Goal: Obtain resource: Download file/media

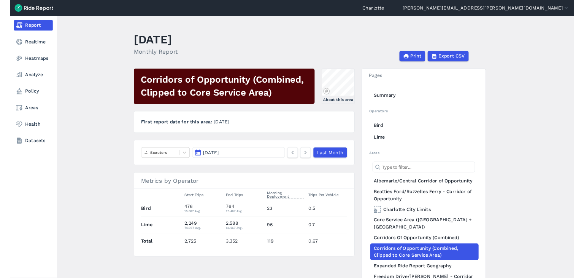
scroll to position [114, 0]
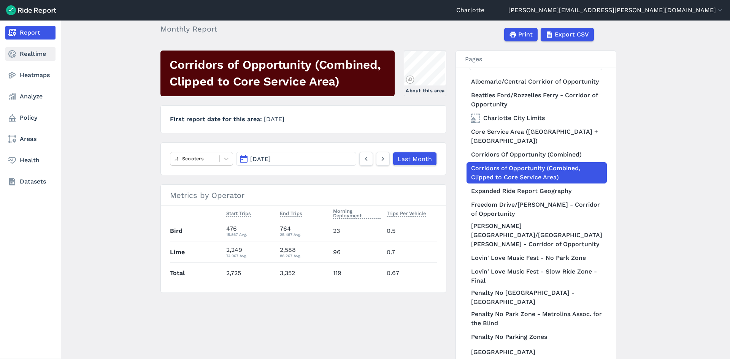
click at [19, 51] on link "Realtime" at bounding box center [30, 54] width 50 height 14
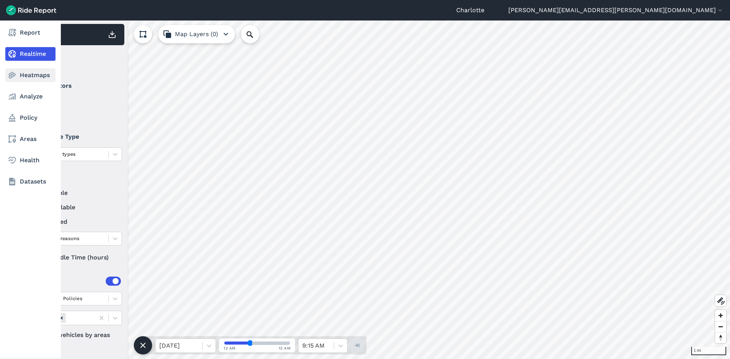
click at [14, 76] on icon at bounding box center [12, 75] width 9 height 9
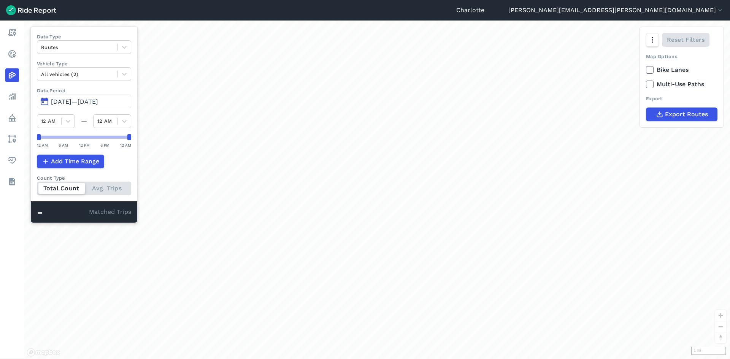
click at [84, 101] on span "[DATE]—[DATE]" at bounding box center [74, 101] width 47 height 7
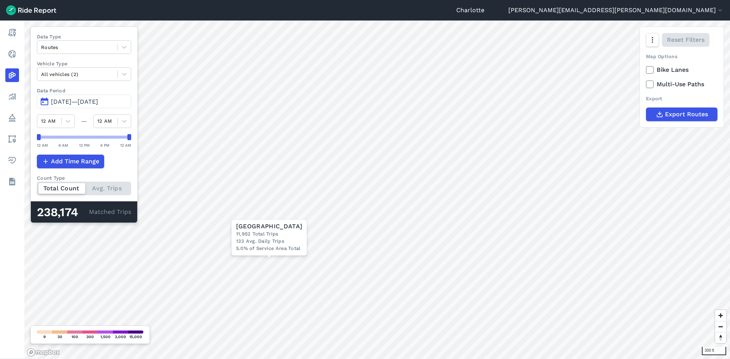
click at [71, 101] on span "[DATE]—[DATE]" at bounding box center [74, 101] width 47 height 7
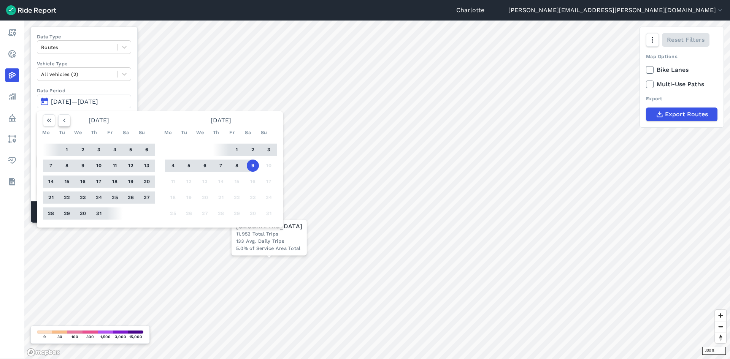
click at [62, 120] on icon "button" at bounding box center [64, 121] width 8 height 8
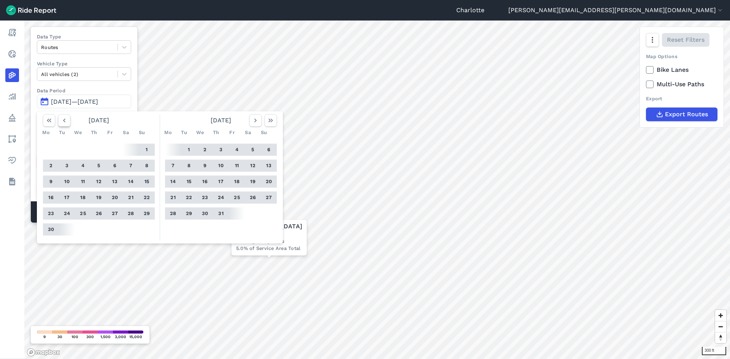
click at [62, 120] on icon "button" at bounding box center [64, 121] width 8 height 8
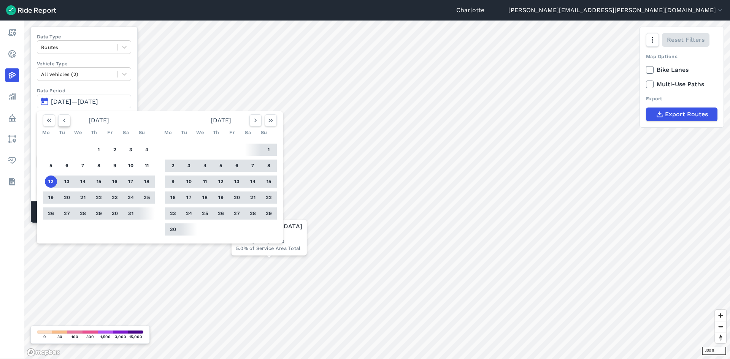
click at [62, 120] on icon "button" at bounding box center [64, 121] width 8 height 8
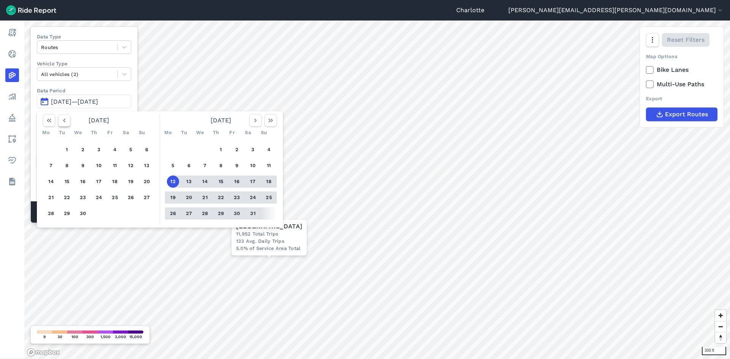
click at [62, 120] on icon "button" at bounding box center [64, 121] width 8 height 8
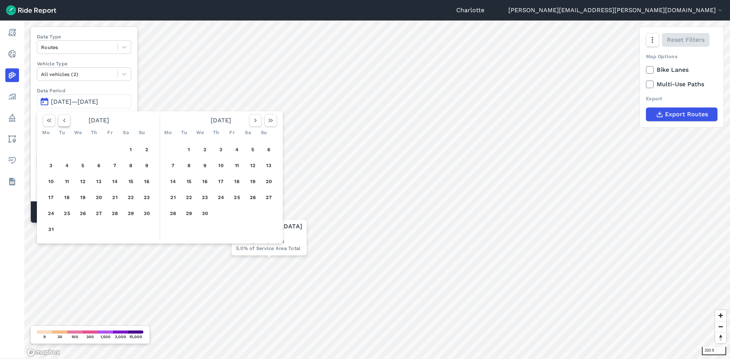
click at [62, 120] on icon "button" at bounding box center [64, 121] width 8 height 8
click at [81, 148] on button "1" at bounding box center [83, 150] width 12 height 12
click at [271, 121] on icon "button" at bounding box center [271, 121] width 8 height 8
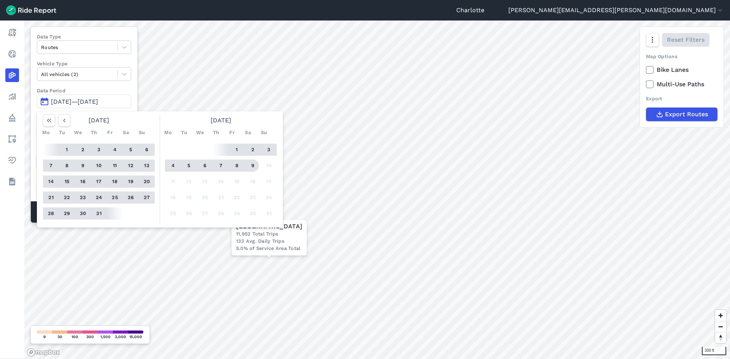
click at [252, 167] on button "9" at bounding box center [253, 166] width 12 height 12
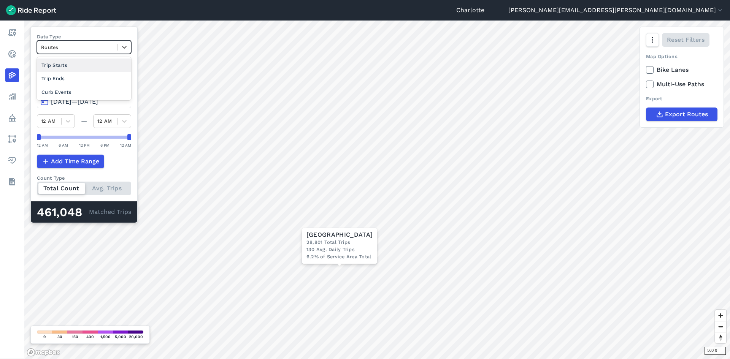
click at [103, 45] on div at bounding box center [77, 47] width 73 height 9
click at [56, 65] on div "Trip Starts" at bounding box center [84, 65] width 94 height 13
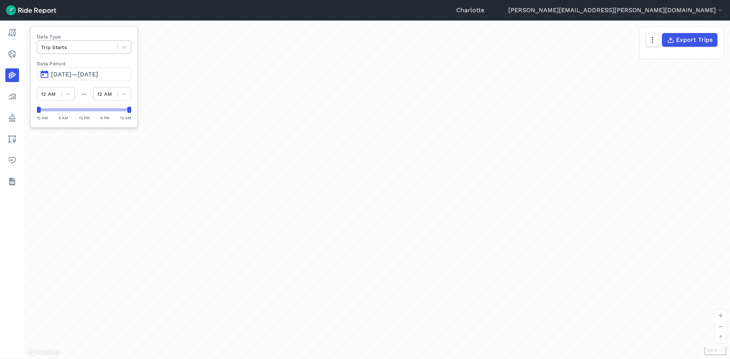
click at [107, 48] on div at bounding box center [77, 47] width 73 height 9
click at [54, 94] on div "Curb Events" at bounding box center [84, 92] width 94 height 13
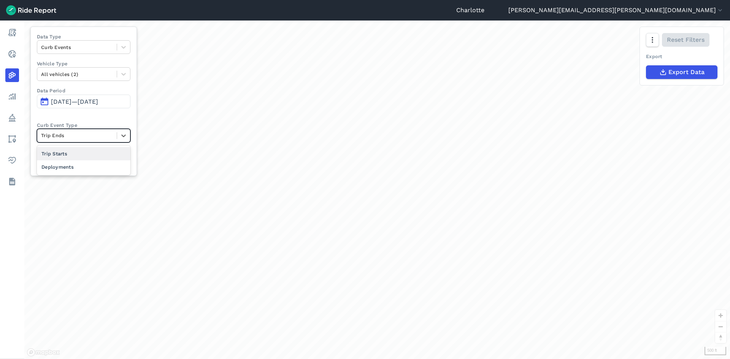
click at [90, 136] on div at bounding box center [77, 135] width 72 height 9
click at [64, 166] on div "Deployments" at bounding box center [84, 167] width 94 height 13
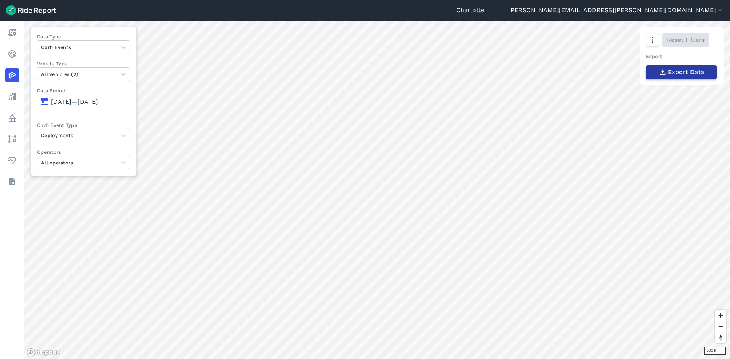
click at [685, 75] on span "Export Data" at bounding box center [686, 72] width 36 height 9
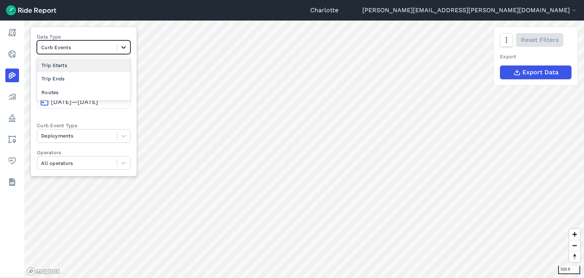
click at [125, 48] on icon at bounding box center [124, 47] width 8 height 8
click at [75, 92] on div "Routes" at bounding box center [84, 92] width 94 height 13
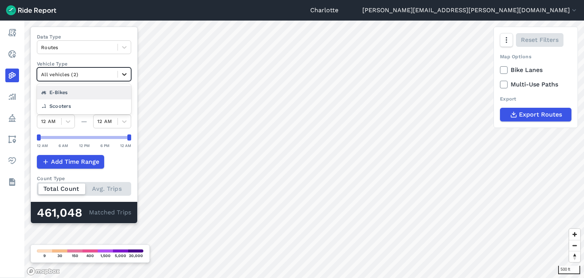
click at [127, 71] on icon at bounding box center [125, 74] width 8 height 8
click at [98, 32] on div "Data Type Routes Vehicle Type option E-Bikes focused, 2 of 3. 2 results availab…" at bounding box center [83, 125] width 107 height 197
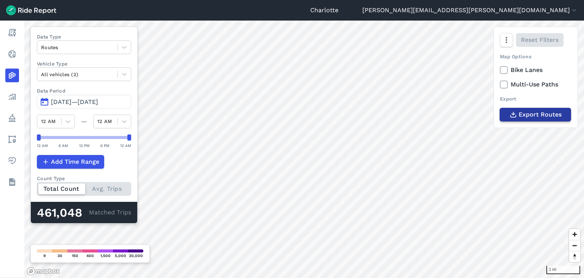
click at [535, 119] on button "Export Routes" at bounding box center [536, 115] width 72 height 14
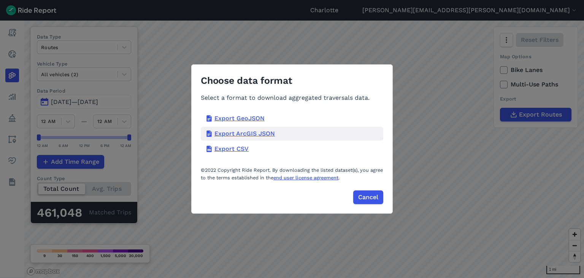
click at [236, 134] on div "Export ArcGIS JSON" at bounding box center [292, 134] width 183 height 14
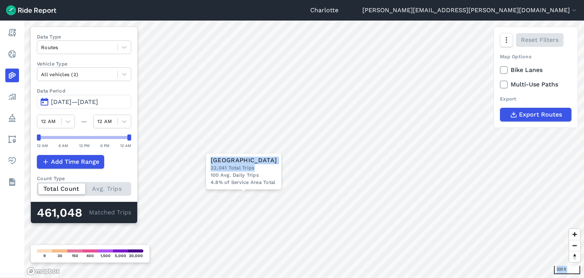
click at [257, 150] on div "300 ft × [GEOGRAPHIC_DATA] 22,041 Total Trips 100 Avg. Daily Trips 4.8% of Serv…" at bounding box center [304, 149] width 560 height 257
click at [267, 173] on div "100 Avg. Daily Trips" at bounding box center [244, 175] width 66 height 7
